Goal: Navigation & Orientation: Find specific page/section

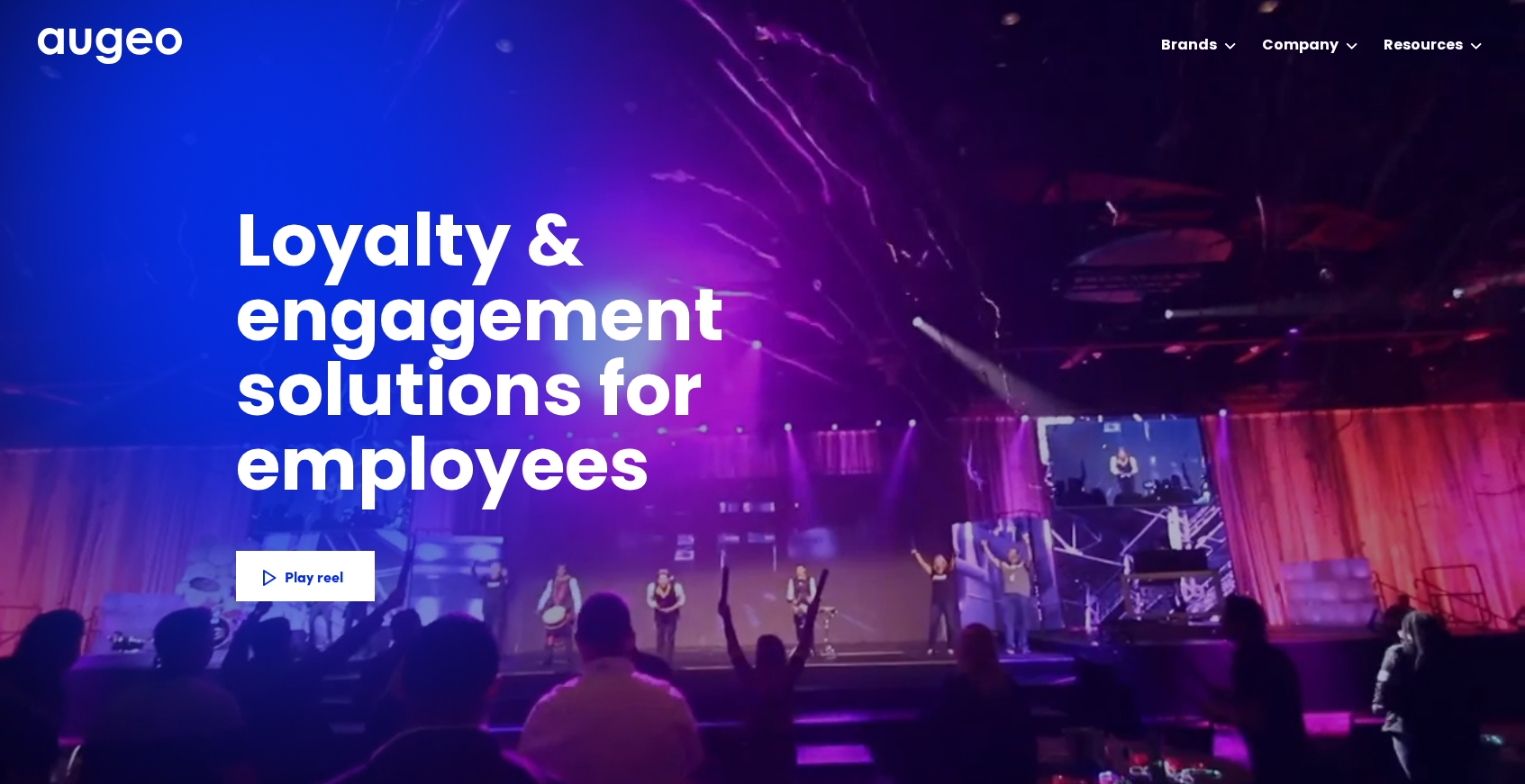
click at [1165, 132] on div at bounding box center [762, 392] width 1525 height 784
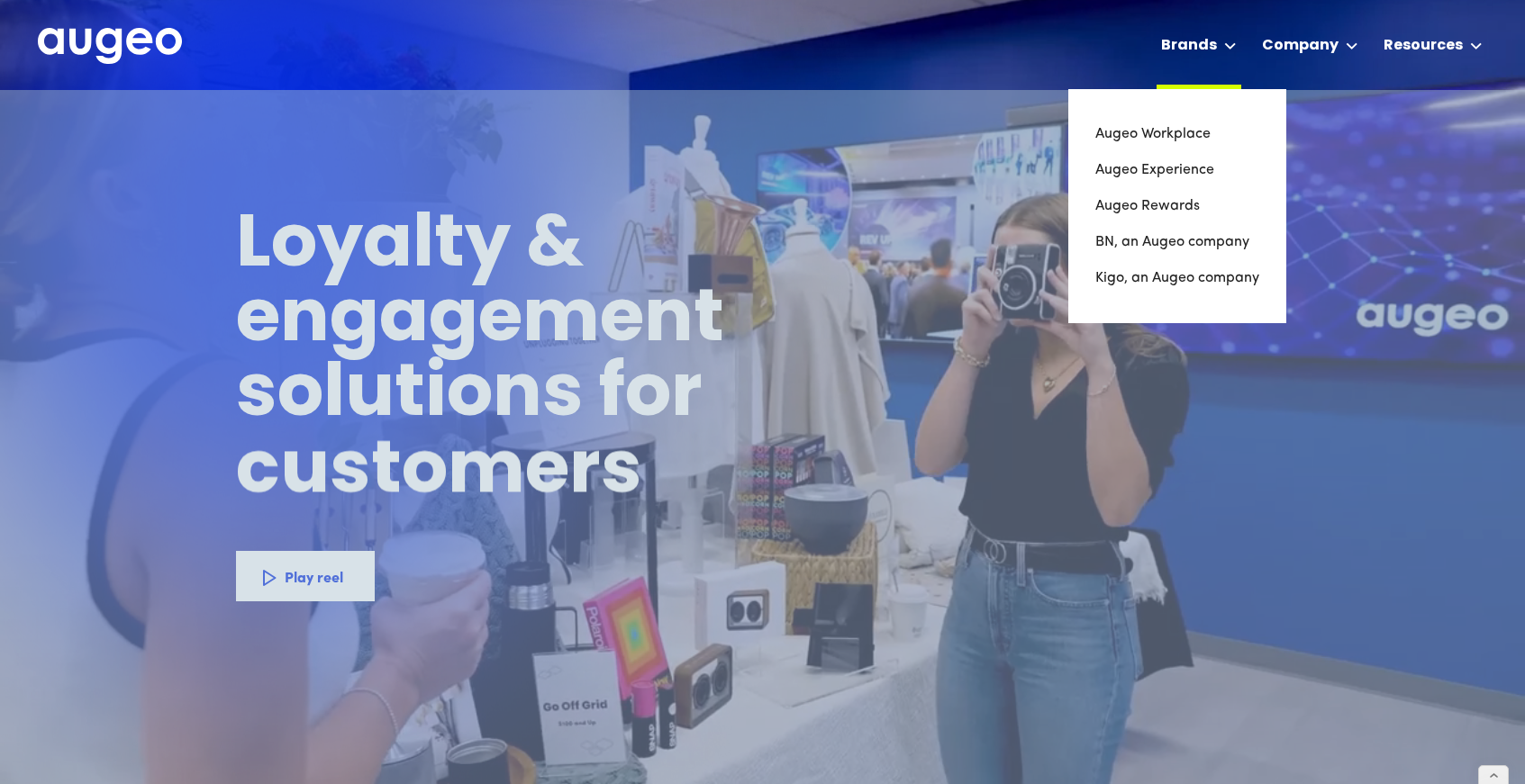
click at [1210, 44] on div "Brands" at bounding box center [1189, 45] width 56 height 22
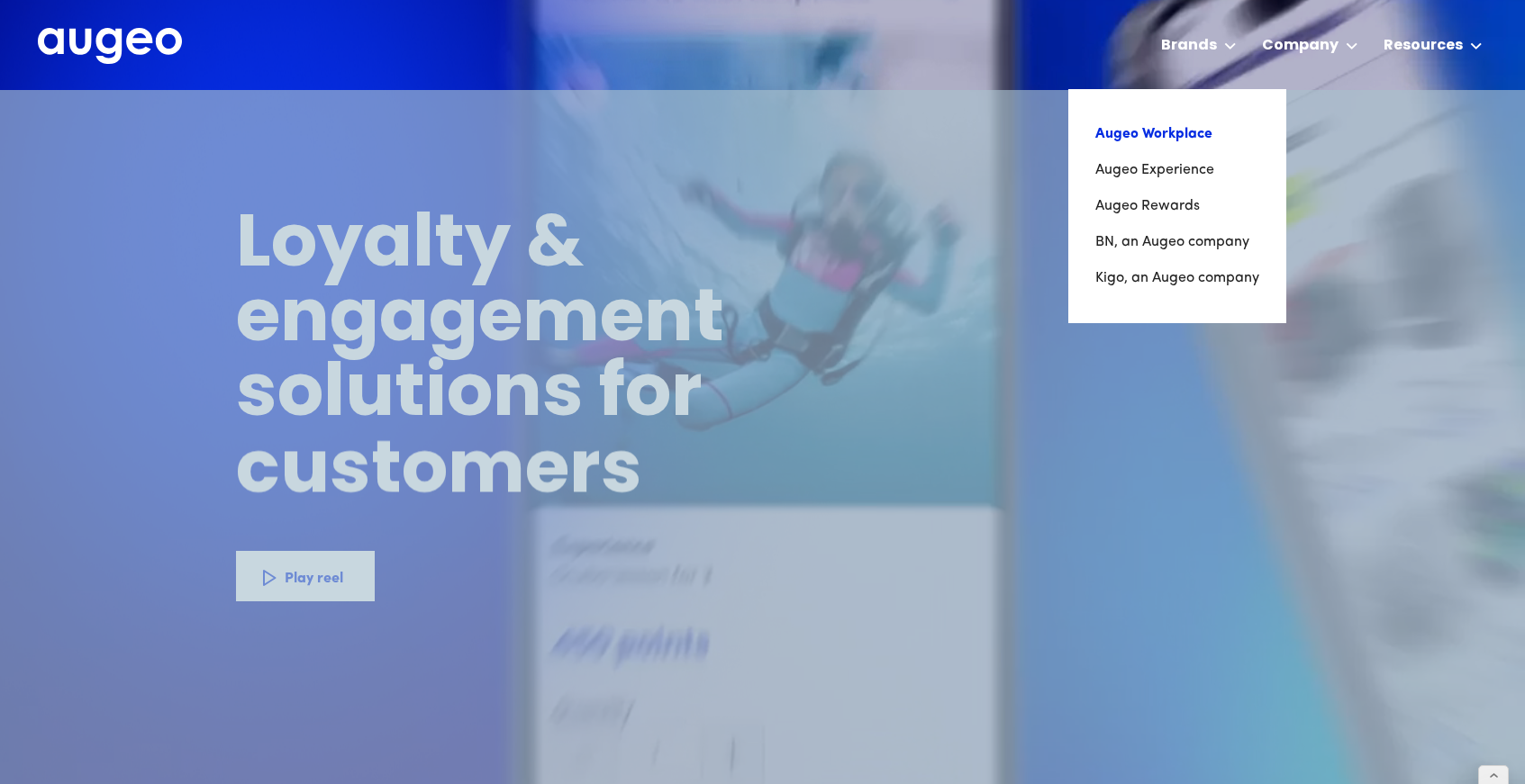
click at [1150, 135] on link "Augeo Workplace" at bounding box center [1177, 134] width 164 height 36
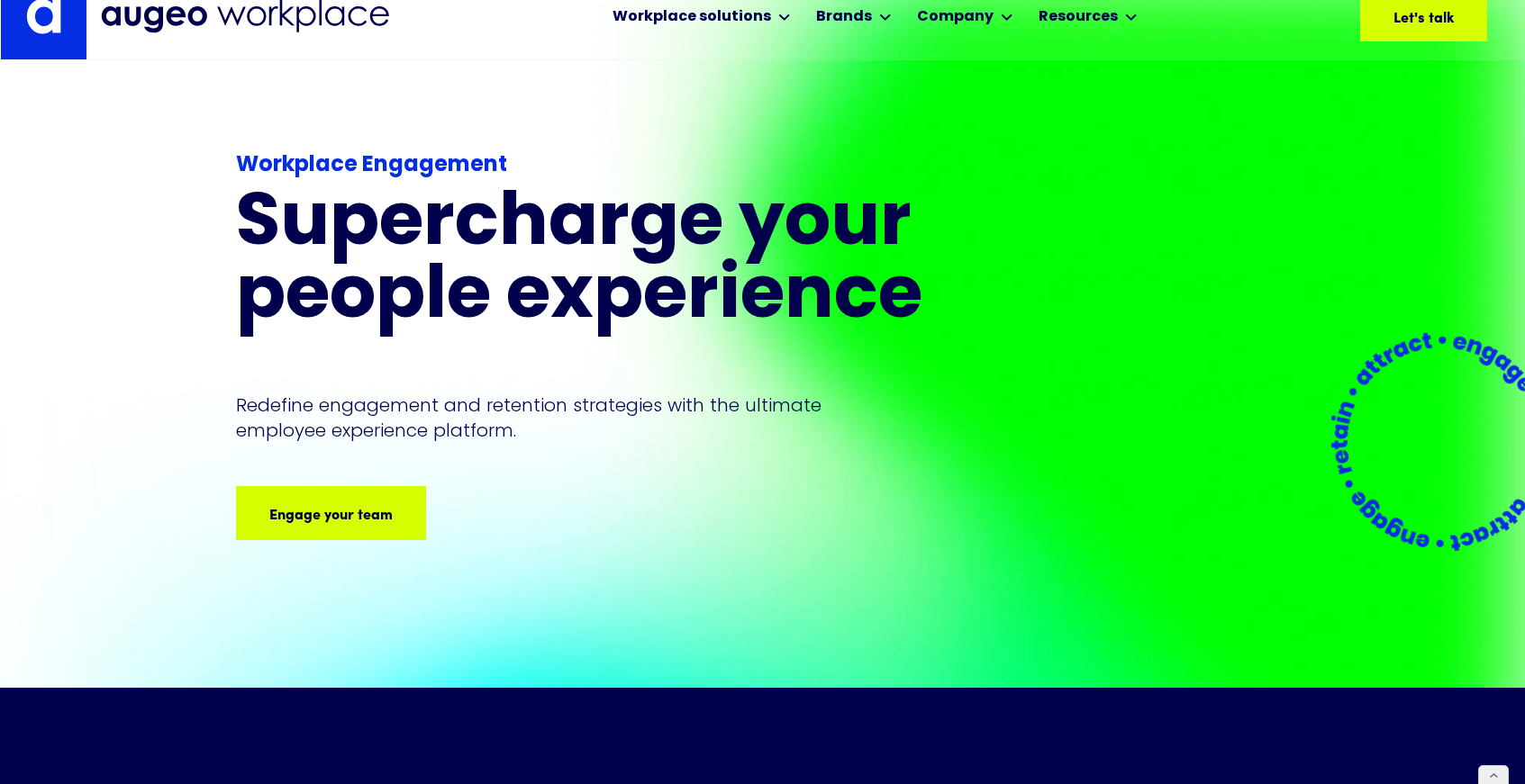
scroll to position [28, 0]
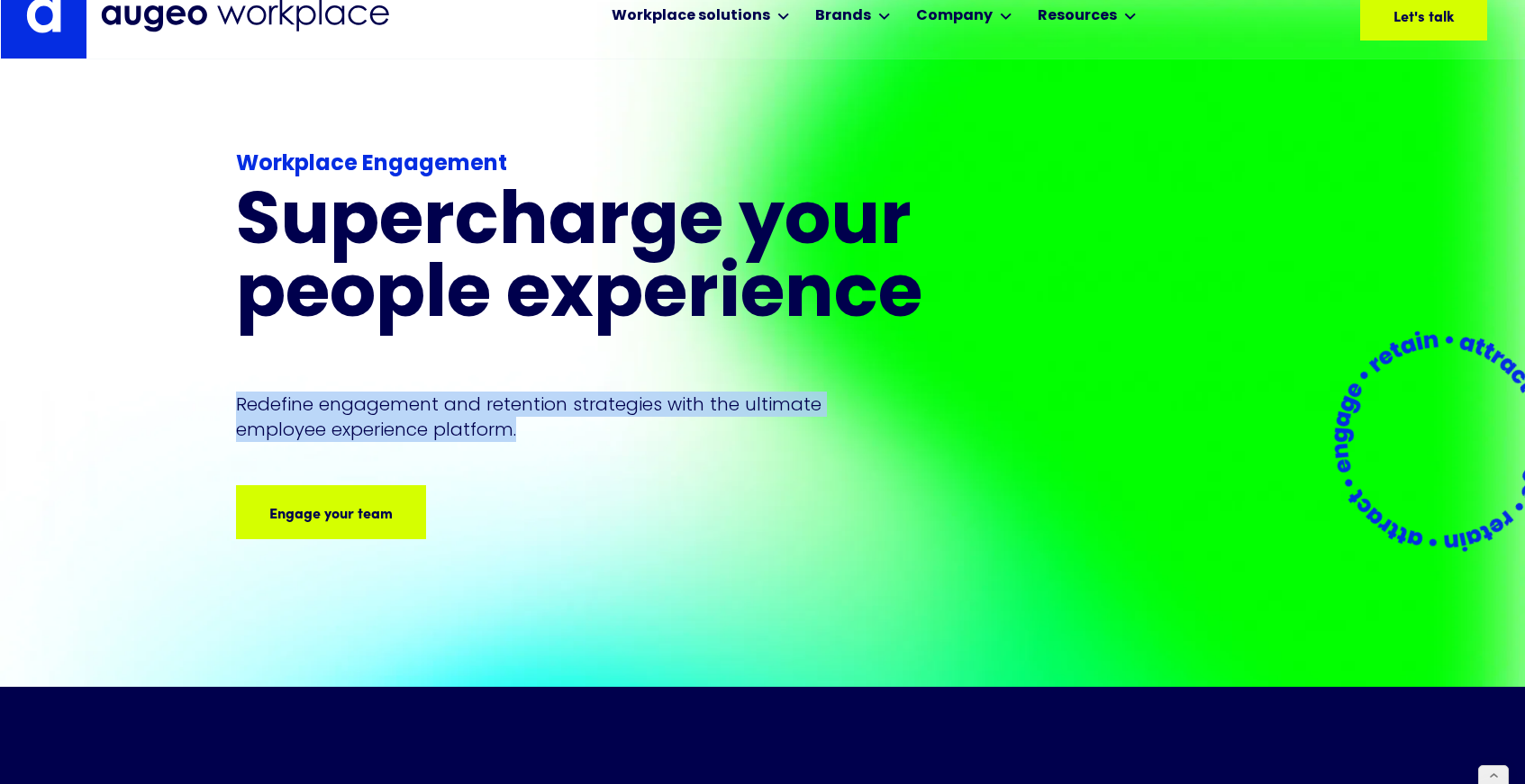
drag, startPoint x: 238, startPoint y: 406, endPoint x: 527, endPoint y: 434, distance: 290.4
click at [527, 434] on p "Redefine engagement and retention strategies with the ultimate employee experie…" at bounding box center [545, 417] width 619 height 51
copy p "Redefine engagement and retention strategies with the ultimate employee experie…"
